Goal: Check status: Check status

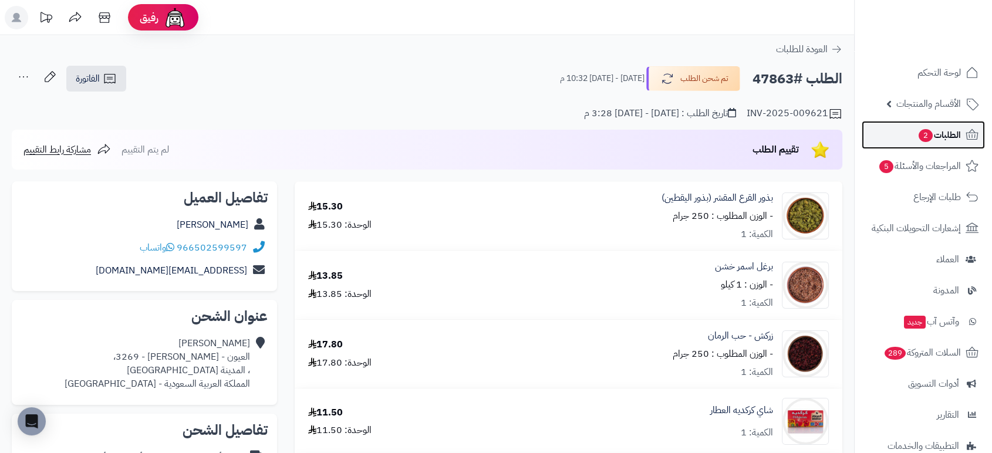
click at [931, 133] on span "الطلبات 2" at bounding box center [939, 135] width 43 height 16
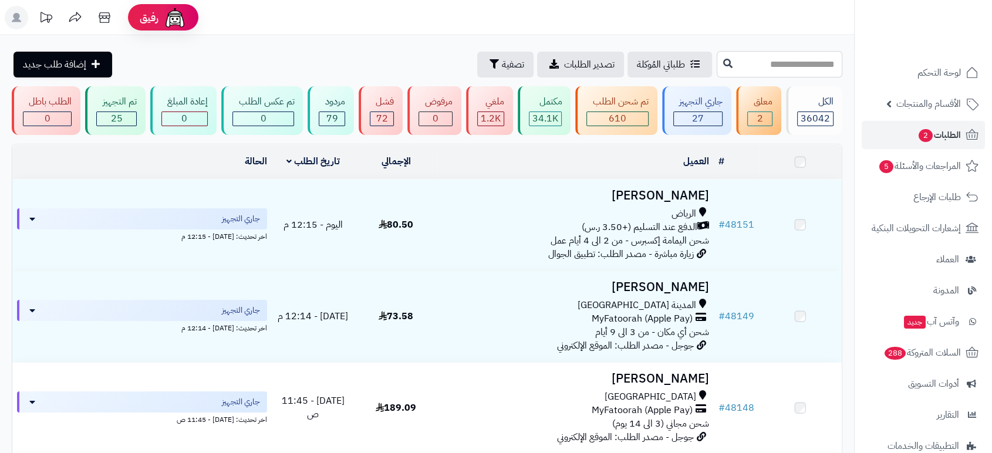
click at [799, 69] on input "text" at bounding box center [780, 64] width 126 height 26
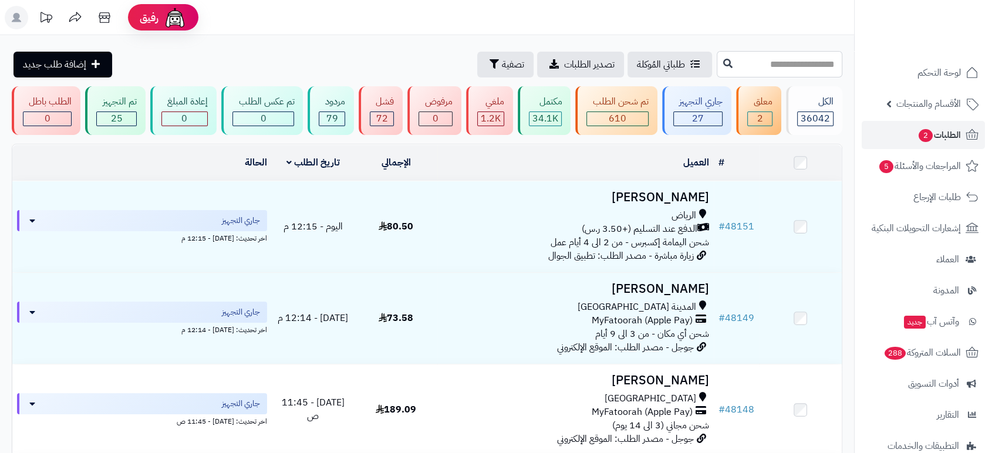
paste input "*****"
type input "*****"
click at [723, 65] on icon at bounding box center [727, 62] width 9 height 9
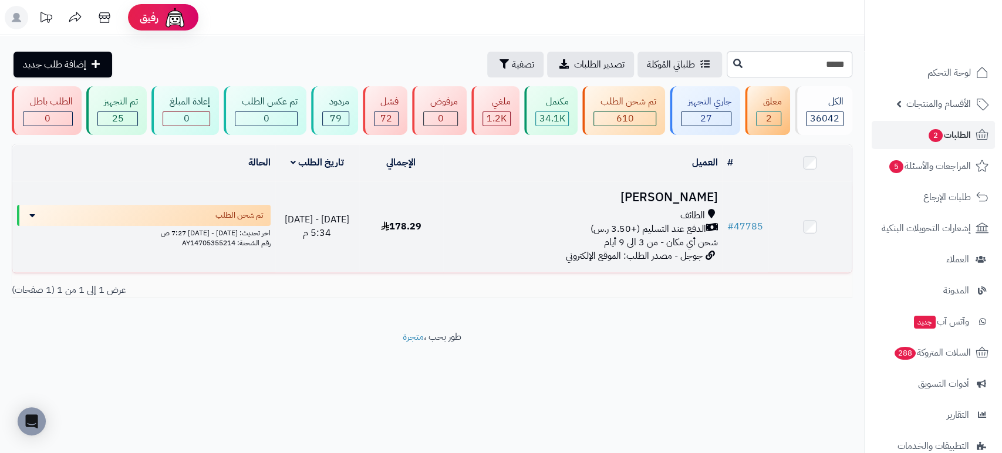
click at [679, 194] on h3 "مها الشريف" at bounding box center [583, 198] width 270 height 14
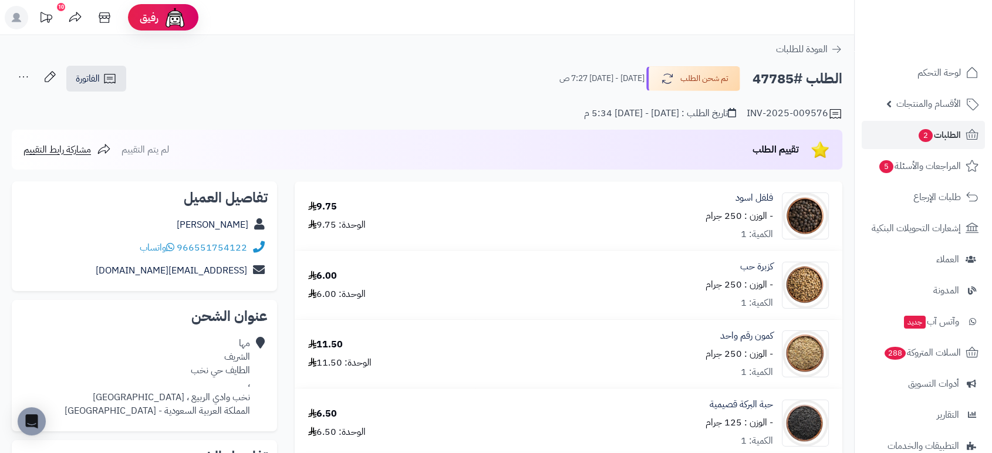
scroll to position [396, 0]
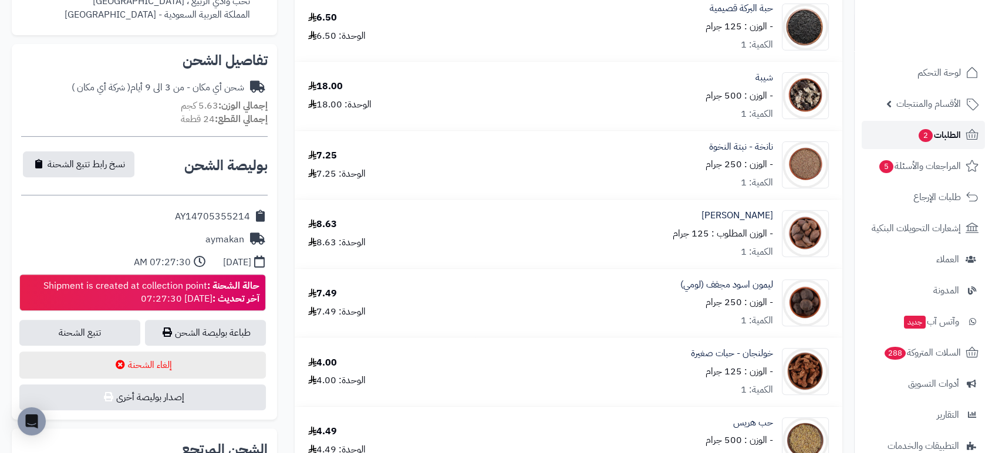
click at [955, 134] on span "الطلبات 2" at bounding box center [939, 135] width 43 height 16
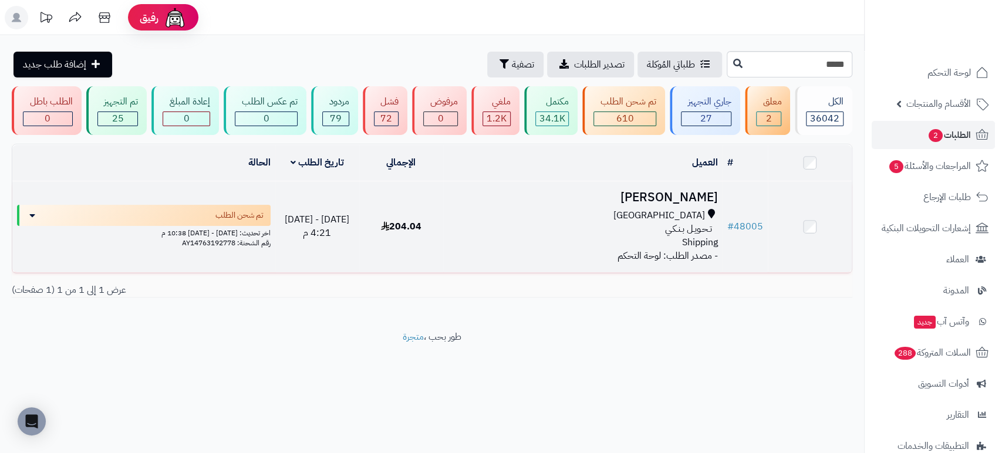
click at [676, 192] on h3 "[PERSON_NAME]" at bounding box center [583, 198] width 270 height 14
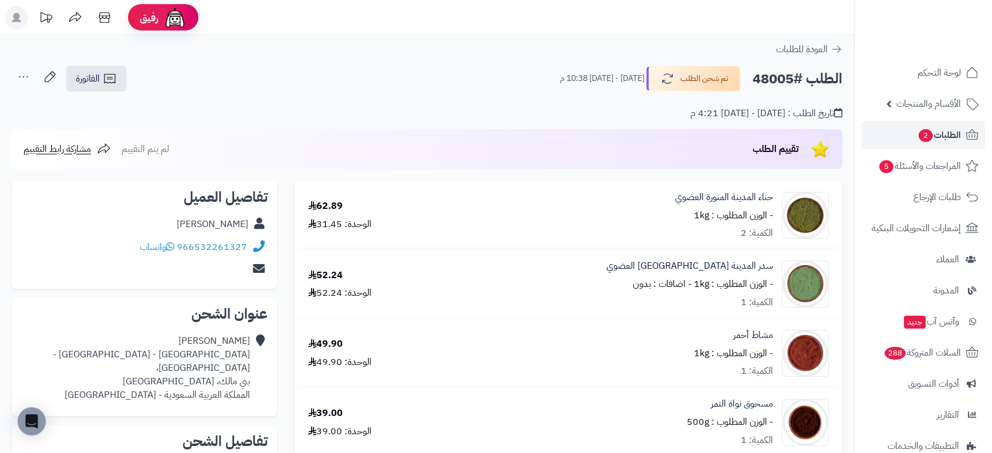
scroll to position [396, 0]
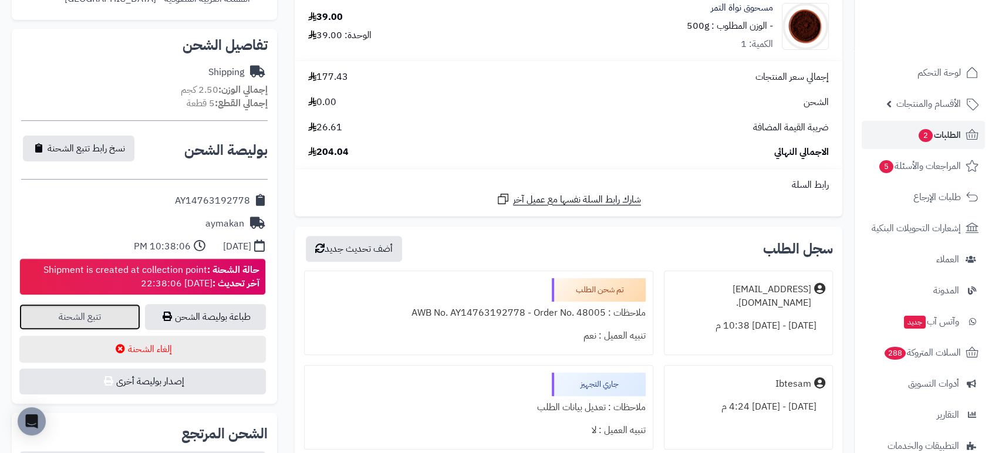
click at [78, 304] on link "تتبع الشحنة" at bounding box center [79, 317] width 121 height 26
